Goal: Register for event/course

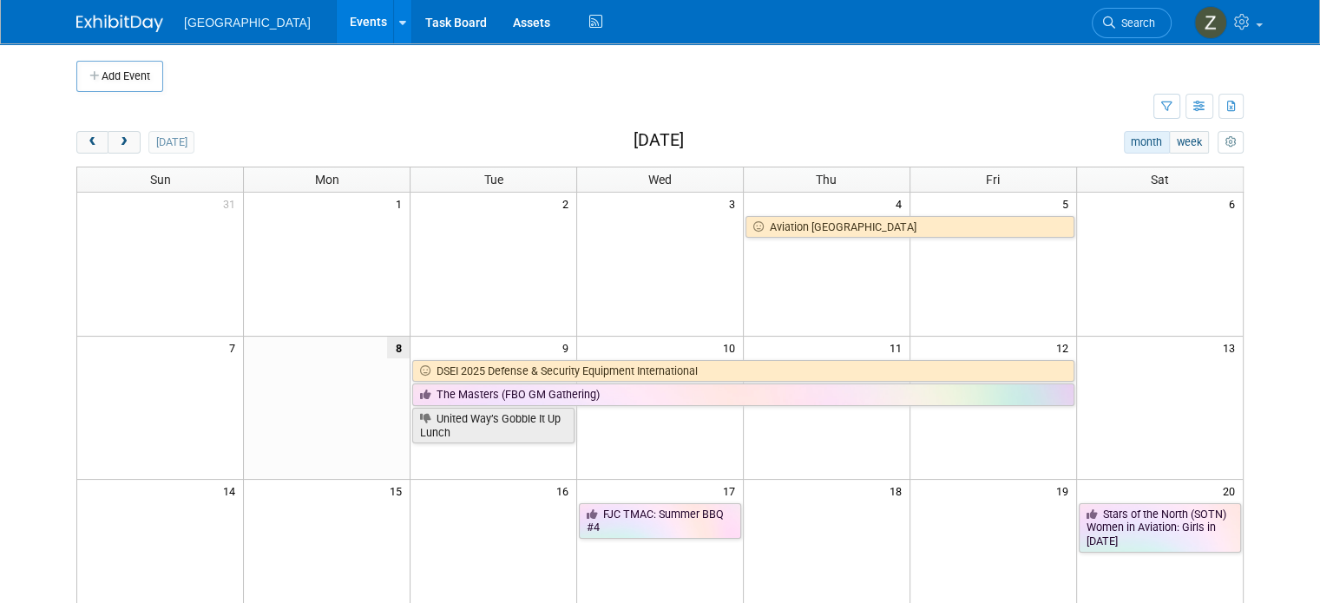
scroll to position [3, 0]
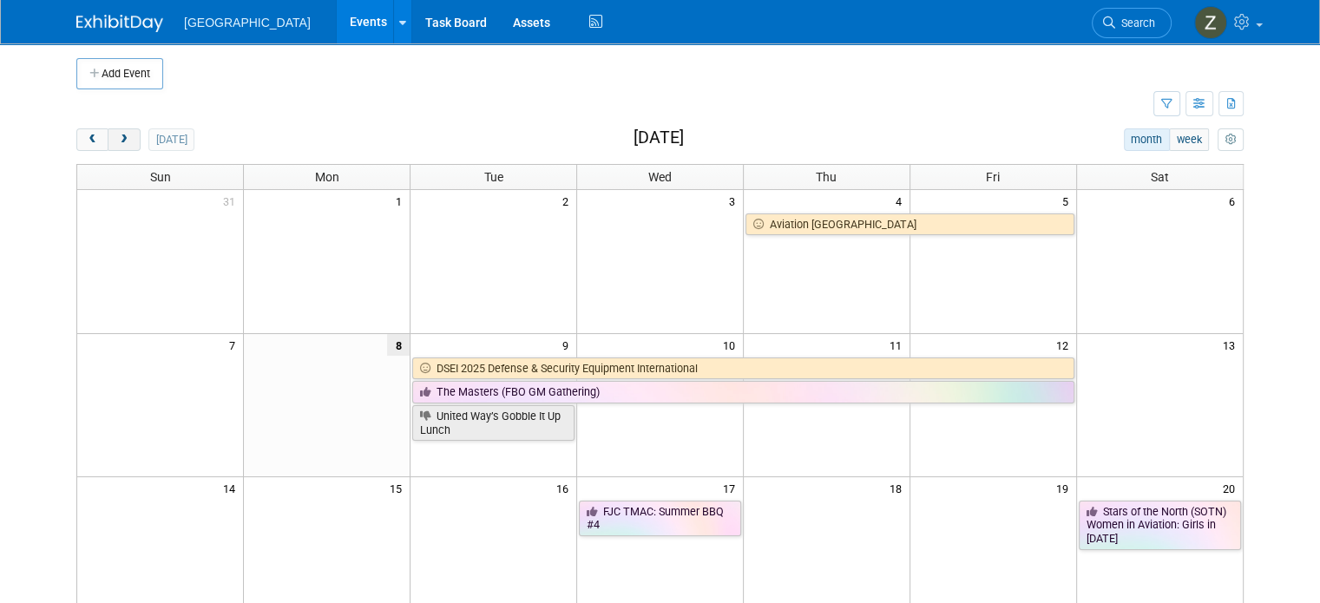
click at [117, 135] on span "next" at bounding box center [123, 140] width 13 height 11
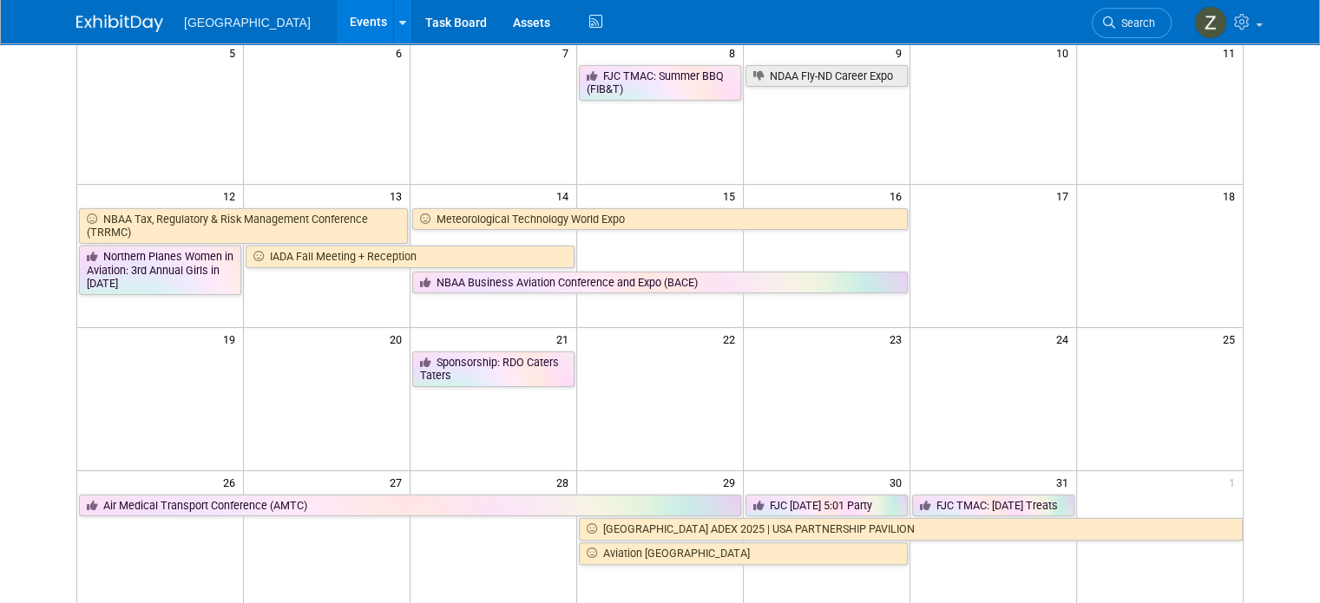
scroll to position [294, 0]
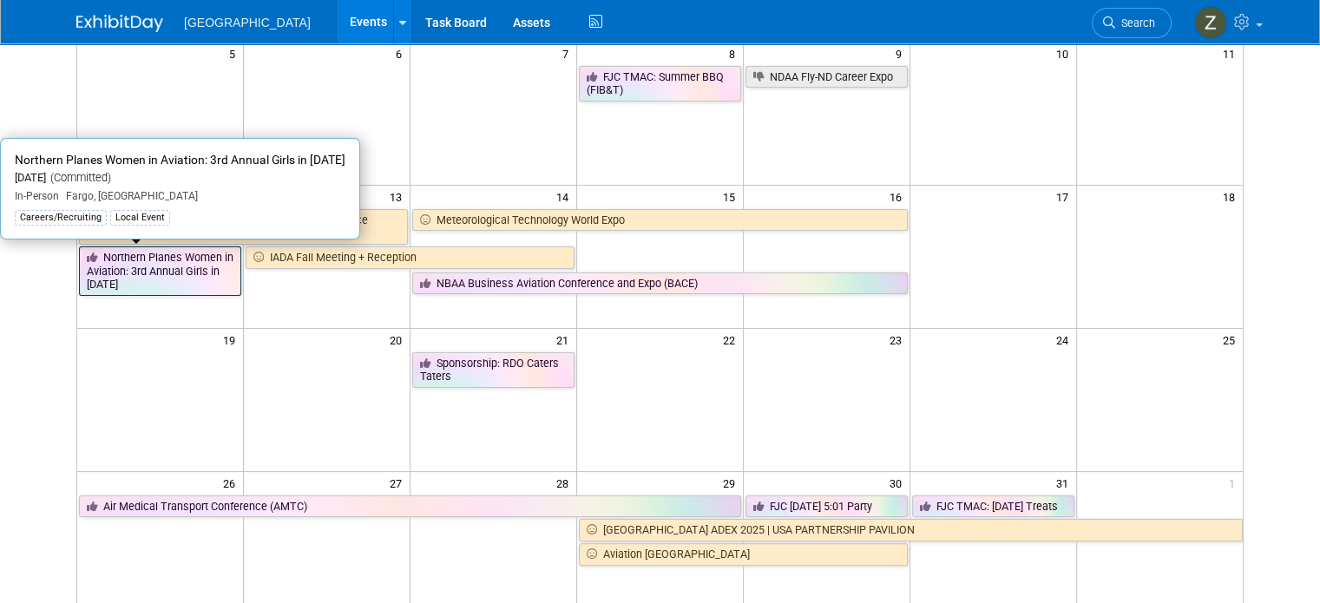
click at [119, 268] on link "Northern Planes Women in Aviation: 3rd Annual Girls in [DATE]" at bounding box center [160, 270] width 162 height 49
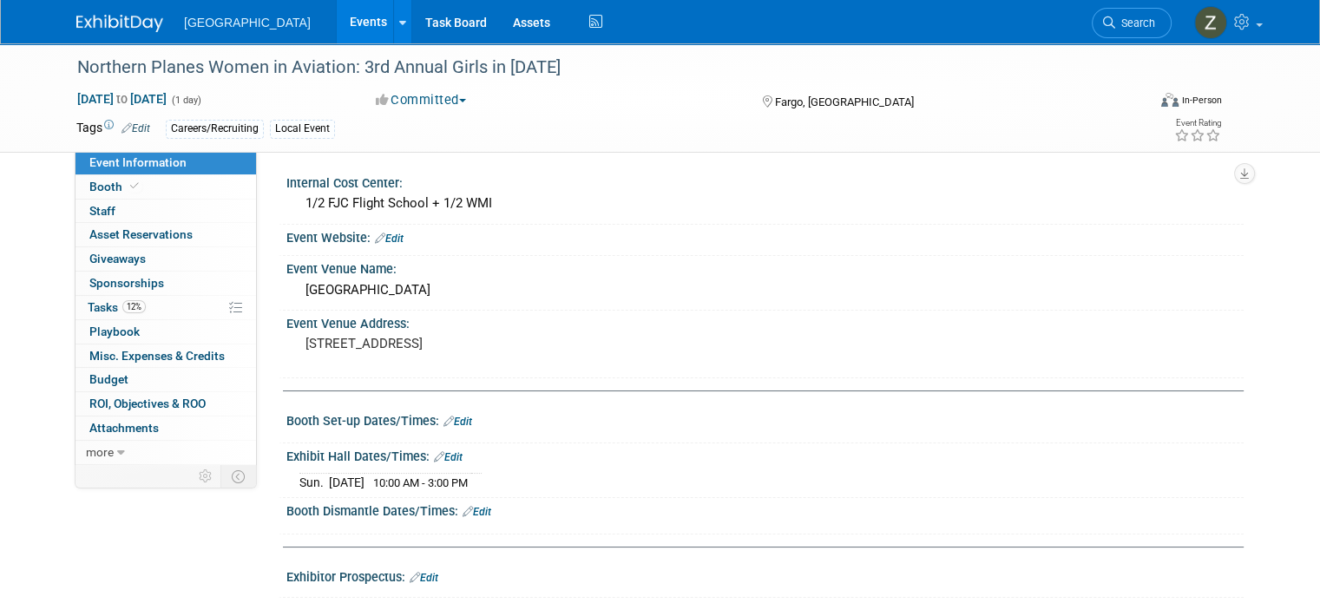
scroll to position [358, 0]
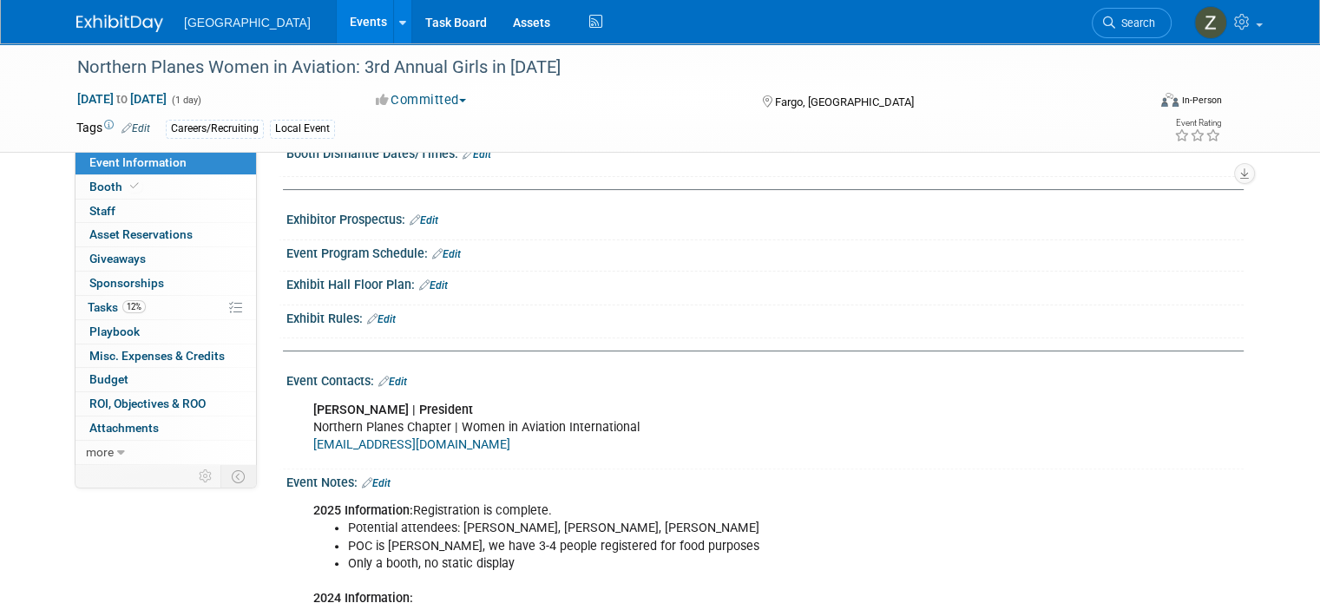
click at [337, 13] on link "Events" at bounding box center [368, 21] width 63 height 43
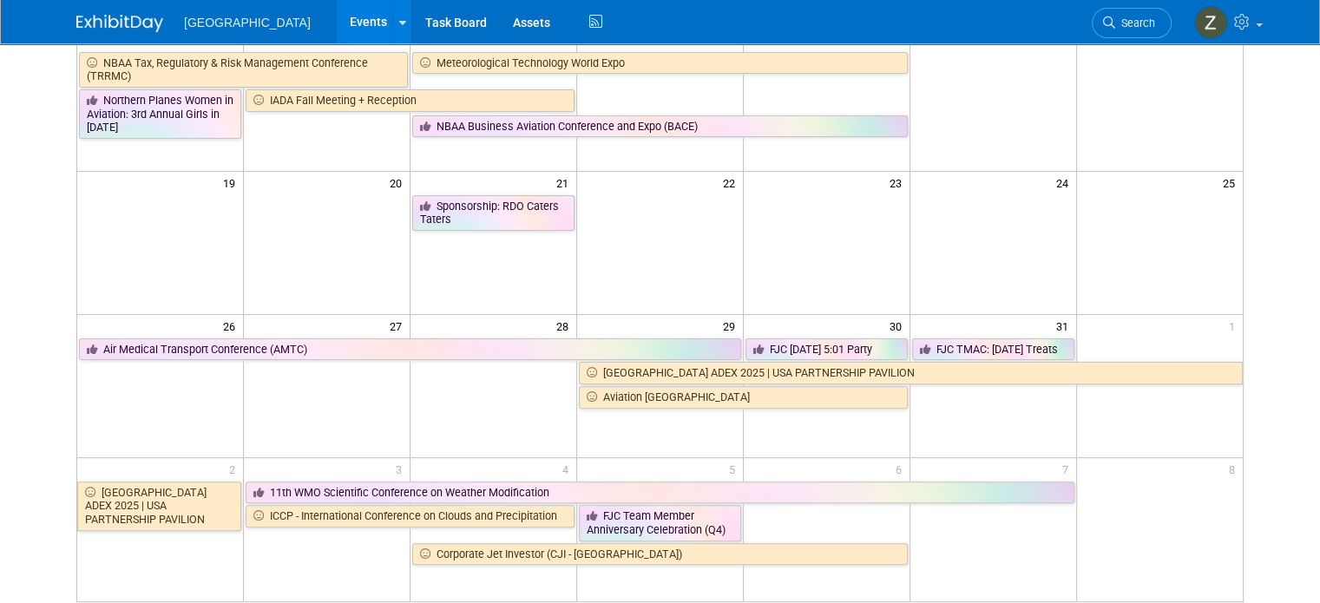
scroll to position [451, 0]
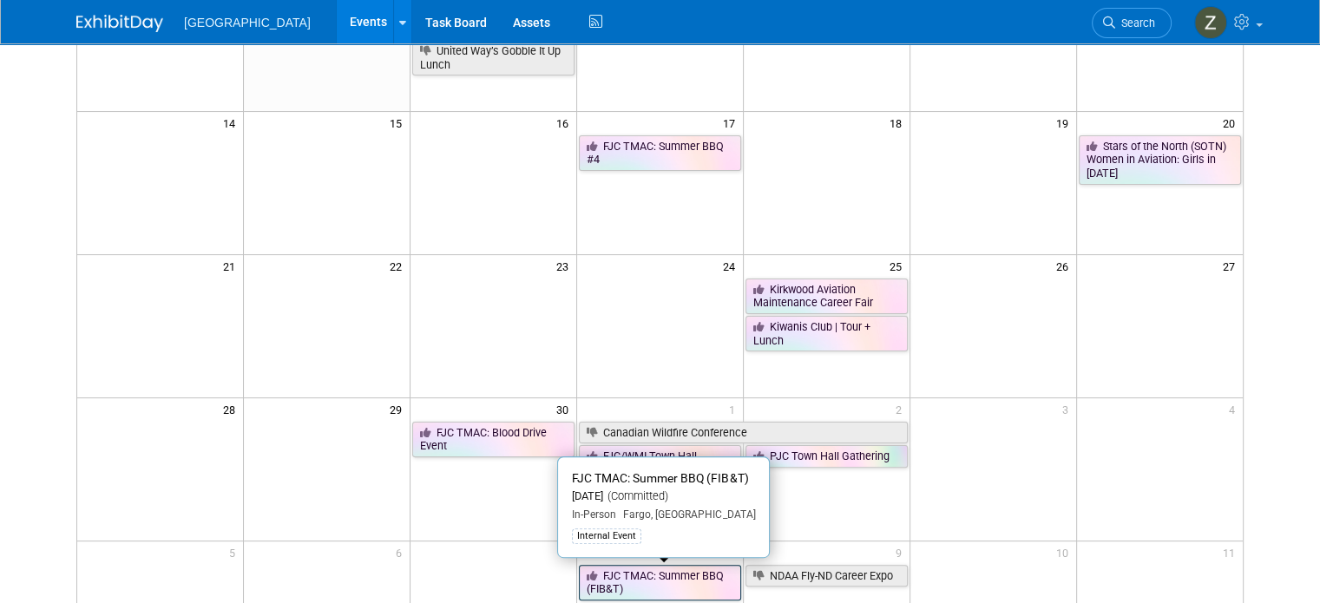
scroll to position [361, 0]
